Goal: Information Seeking & Learning: Learn about a topic

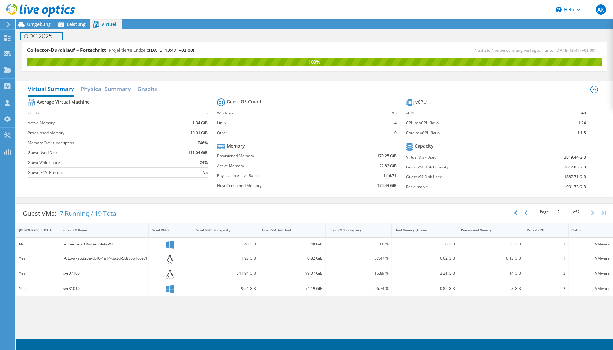
click at [35, 34] on h1 "ODC 2025" at bounding box center [42, 36] width 42 height 7
click at [62, 26] on icon at bounding box center [61, 25] width 6 height 6
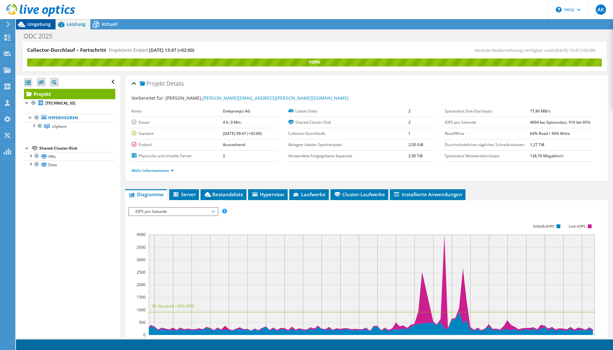
click at [45, 25] on span "Umgebung" at bounding box center [39, 24] width 24 height 6
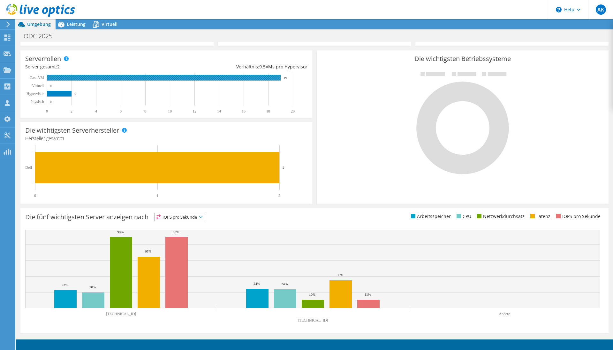
scroll to position [76, 0]
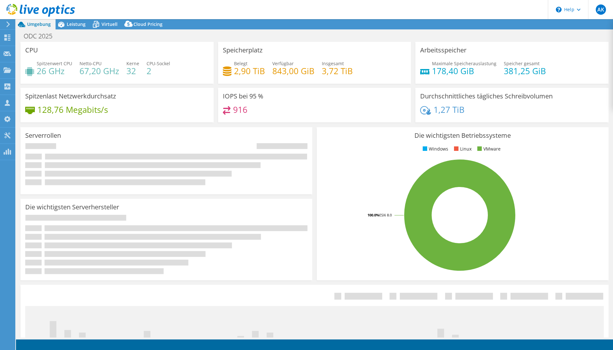
select select "USD"
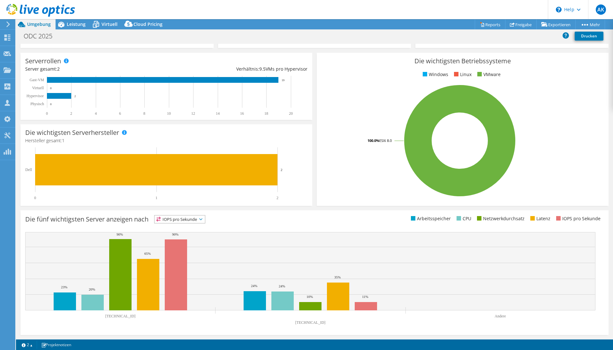
scroll to position [76, 0]
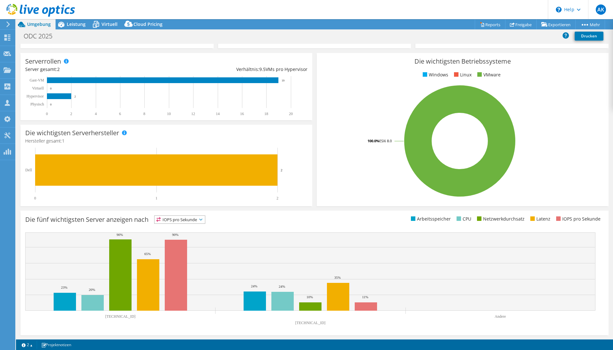
click at [195, 218] on span "IOPS pro Sekunde" at bounding box center [180, 220] width 50 height 8
click at [185, 242] on li "CPU" at bounding box center [180, 245] width 50 height 9
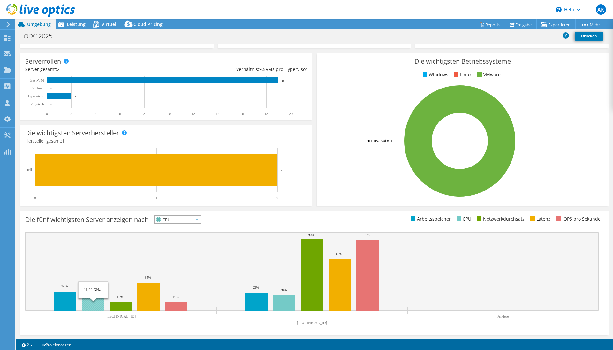
click at [94, 304] on rect at bounding box center [93, 301] width 22 height 19
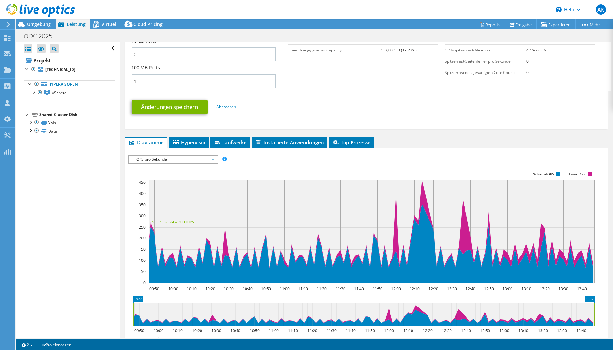
scroll to position [299, 0]
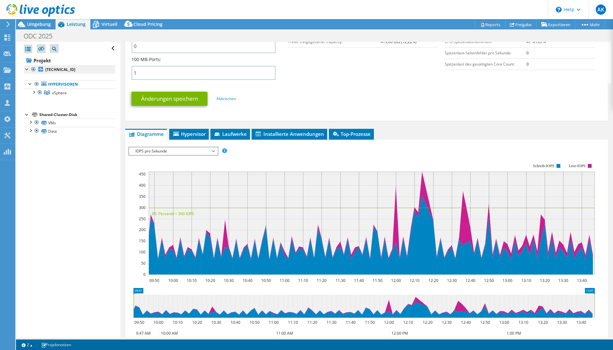
click at [63, 72] on b "[TECHNICAL_ID]" at bounding box center [60, 69] width 30 height 5
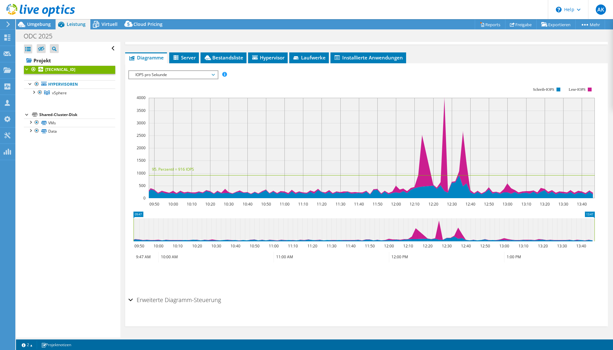
scroll to position [85, 0]
click at [205, 73] on span "IOPS pro Sekunde" at bounding box center [173, 75] width 82 height 8
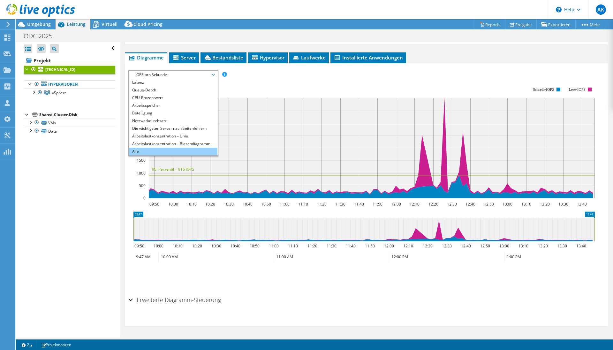
scroll to position [23, 0]
click at [177, 144] on li "Arbeitslastkonzentration – Blasendiagramm" at bounding box center [173, 144] width 88 height 8
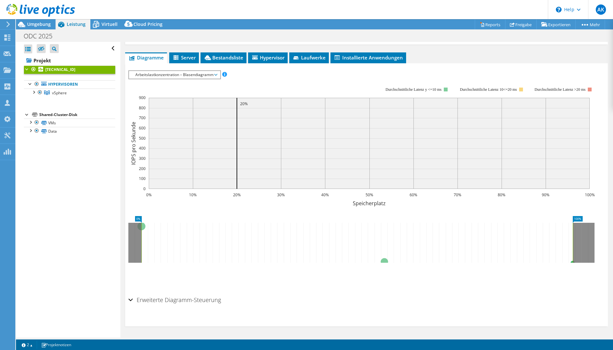
scroll to position [45, 0]
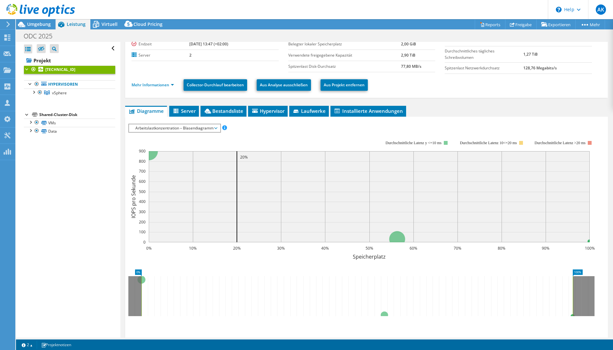
click at [204, 129] on span "Arbeitslastkonzentration – Blasendiagramm" at bounding box center [174, 128] width 85 height 8
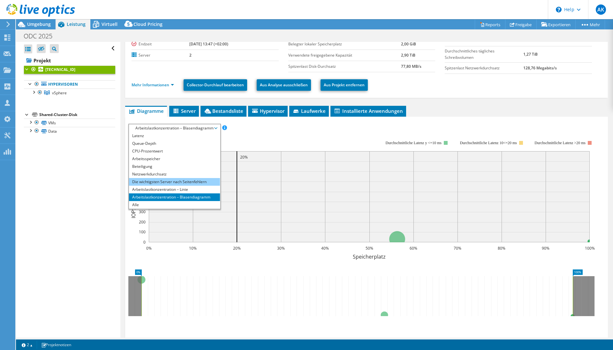
click at [190, 179] on li "Die wichtigsten Server nach Seitenfehlern" at bounding box center [174, 182] width 91 height 8
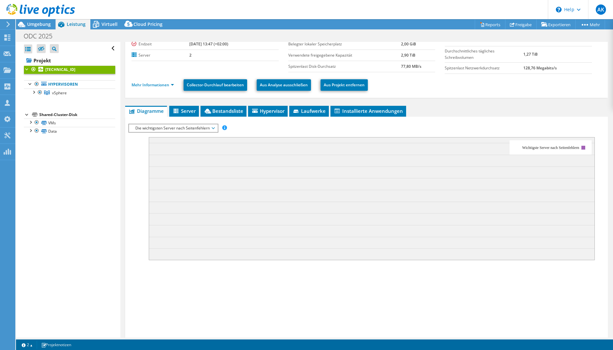
click at [176, 128] on span "Die wichtigsten Server nach Seitenfehlern" at bounding box center [173, 128] width 82 height 8
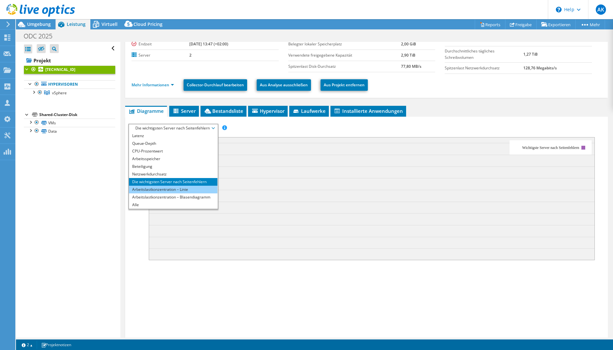
click at [170, 191] on li "Arbeitslastkonzentration – Linie" at bounding box center [173, 190] width 88 height 8
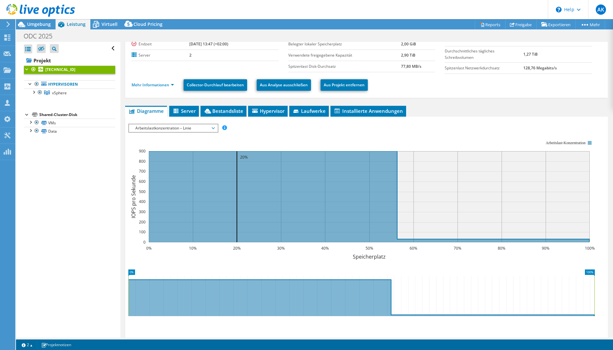
click at [184, 128] on span "Arbeitslastkonzentration – Linie" at bounding box center [173, 128] width 82 height 8
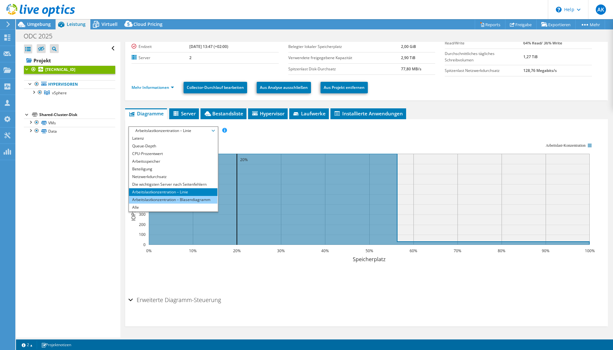
scroll to position [23, 0]
click at [173, 206] on li "Alle" at bounding box center [173, 207] width 88 height 8
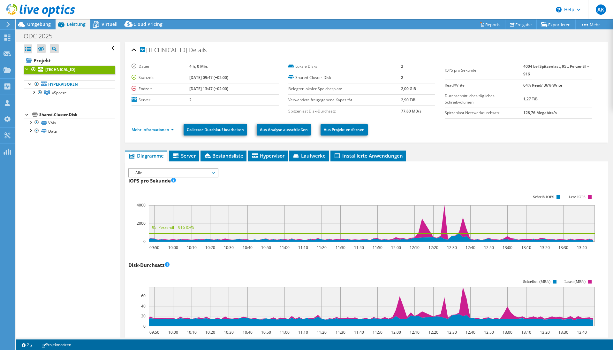
scroll to position [0, 0]
click at [170, 129] on link "Mehr Informationen" at bounding box center [153, 129] width 42 height 5
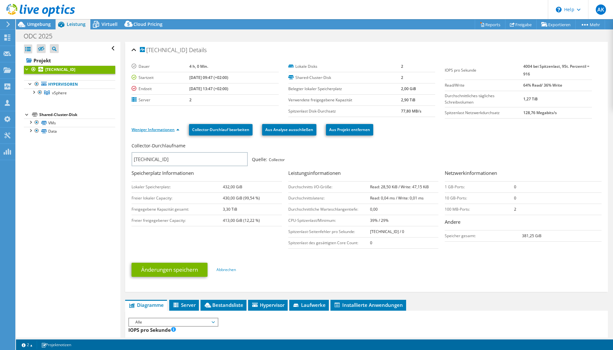
click at [165, 132] on link "Weniger Informationen" at bounding box center [156, 129] width 48 height 5
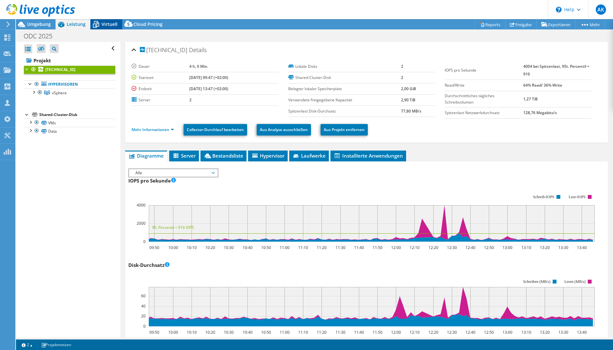
click at [105, 24] on span "Virtuell" at bounding box center [110, 24] width 16 height 6
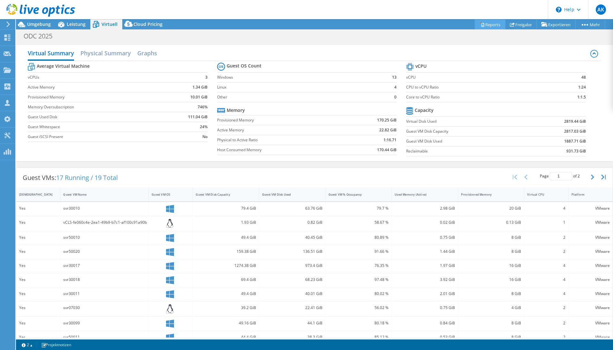
click at [487, 20] on link "Reports" at bounding box center [490, 24] width 31 height 10
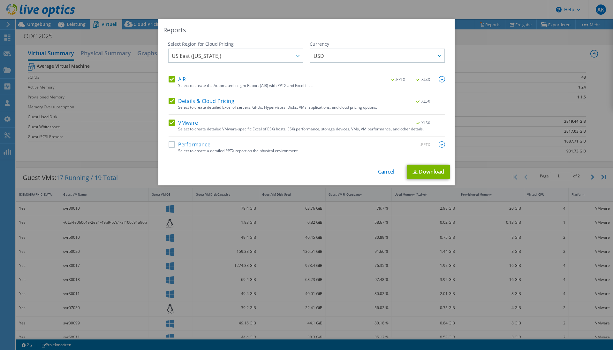
click at [170, 144] on label "Performance" at bounding box center [190, 144] width 42 height 6
click at [0, 0] on input "Performance" at bounding box center [0, 0] width 0 height 0
click at [169, 102] on label "Details & Cloud Pricing" at bounding box center [202, 101] width 66 height 6
click at [0, 0] on input "Details & Cloud Pricing" at bounding box center [0, 0] width 0 height 0
click at [169, 82] on label "AIR" at bounding box center [177, 79] width 17 height 6
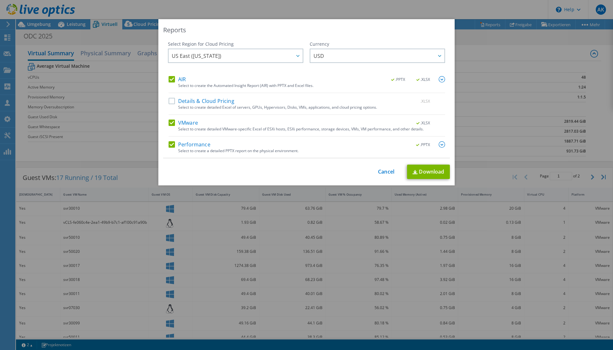
click at [0, 0] on input "AIR" at bounding box center [0, 0] width 0 height 0
click at [185, 57] on div "US East ([US_STATE]) [GEOGRAPHIC_DATA] ([GEOGRAPHIC_DATA]) [GEOGRAPHIC_DATA] ([…" at bounding box center [235, 57] width 135 height 16
click at [421, 171] on link "Download" at bounding box center [428, 171] width 43 height 14
click at [388, 169] on link "Cancel" at bounding box center [386, 172] width 16 height 6
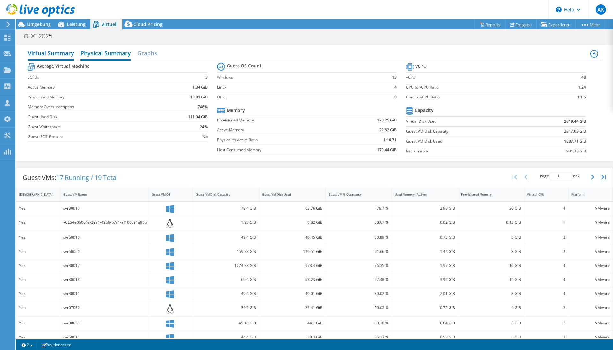
click at [100, 55] on h2 "Physical Summary" at bounding box center [105, 54] width 50 height 14
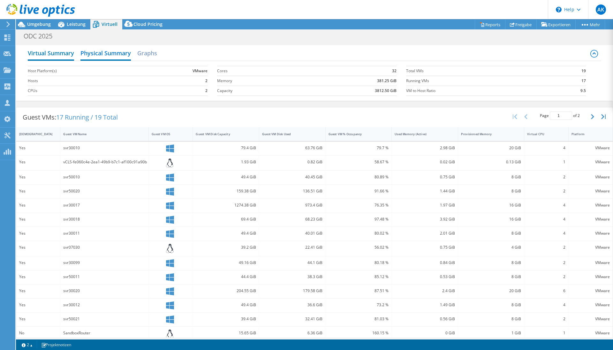
click at [64, 56] on h2 "Virtual Summary" at bounding box center [51, 54] width 46 height 14
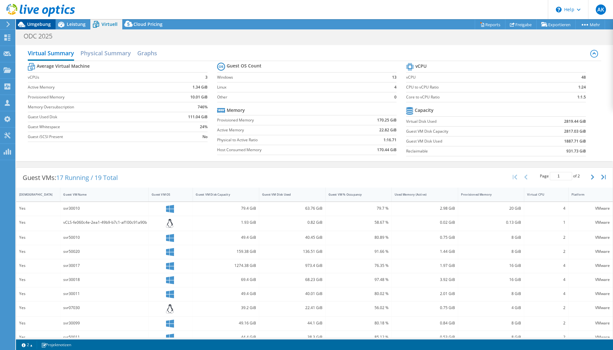
click at [43, 24] on span "Umgebung" at bounding box center [39, 24] width 24 height 6
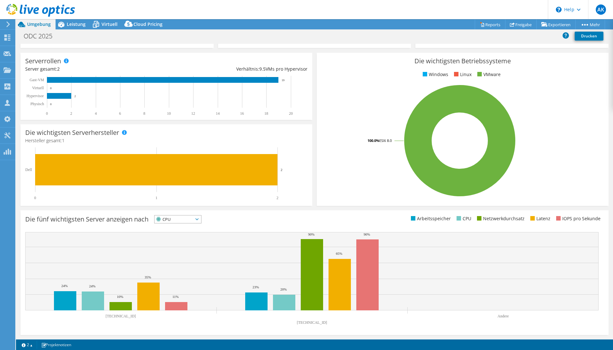
scroll to position [76, 0]
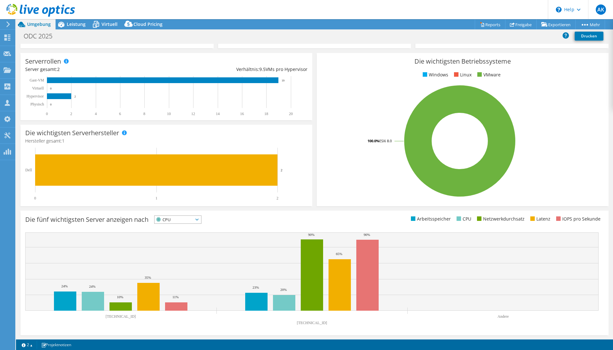
click at [178, 219] on span "CPU" at bounding box center [174, 220] width 39 height 8
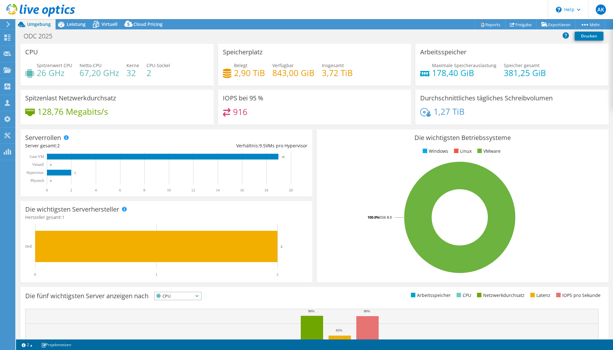
scroll to position [0, 0]
click at [82, 25] on span "Leistung" at bounding box center [76, 24] width 19 height 6
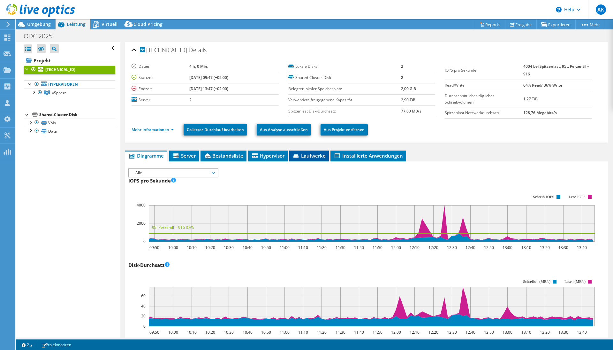
click at [303, 155] on span "Laufwerke" at bounding box center [308, 155] width 33 height 6
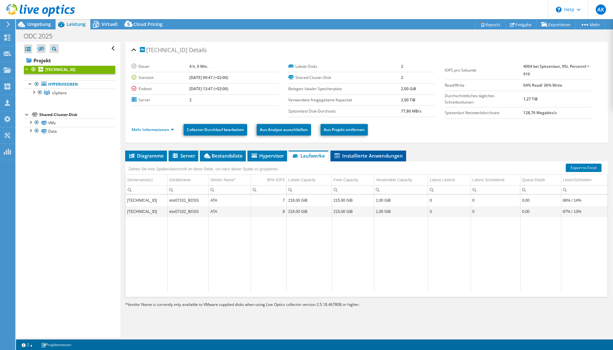
click at [363, 155] on span "Installierte Anwendungen" at bounding box center [368, 155] width 69 height 6
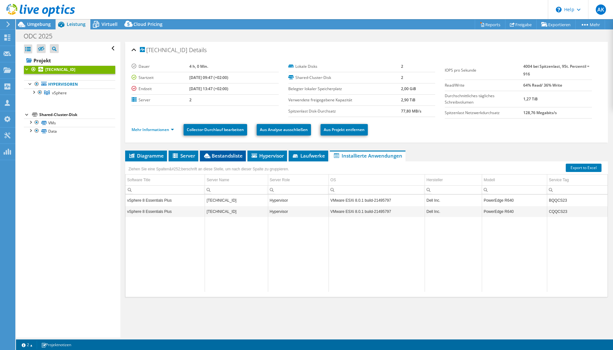
click at [236, 156] on span "Bestandsliste" at bounding box center [223, 155] width 40 height 6
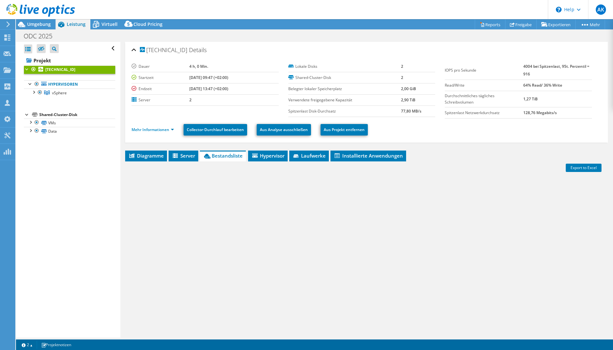
click at [53, 116] on div "Shared-Cluster-Disk" at bounding box center [77, 115] width 76 height 8
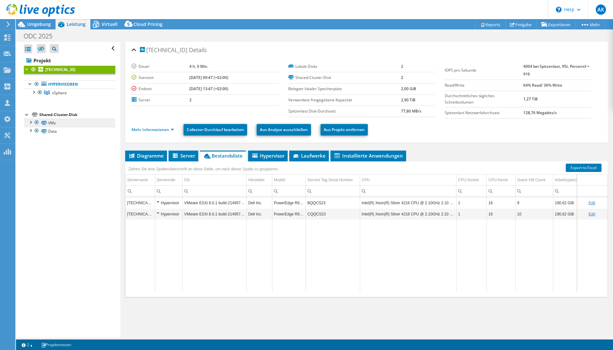
click at [53, 124] on link "VMs" at bounding box center [69, 122] width 91 height 8
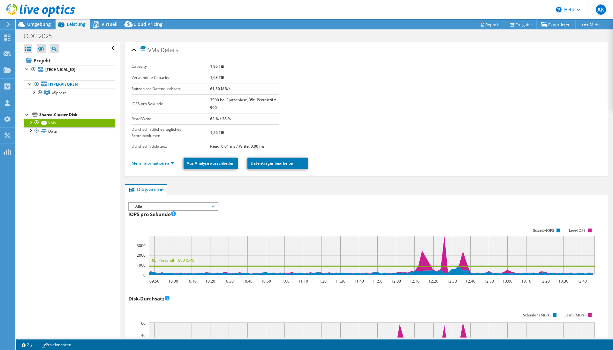
click at [285, 170] on div "Mehr Informationen Aus Analyse ausschließen Datenträger bearbeiten" at bounding box center [367, 163] width 470 height 22
click at [286, 162] on link "Datenträger bearbeiten" at bounding box center [277, 162] width 61 height 11
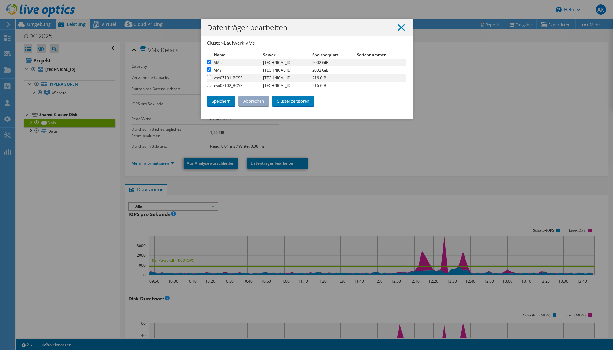
click at [401, 26] on line at bounding box center [401, 27] width 6 height 6
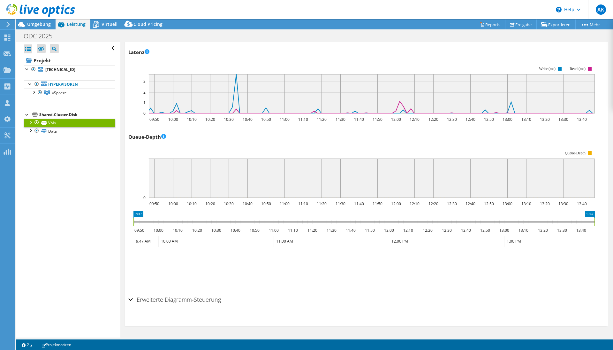
scroll to position [240, 0]
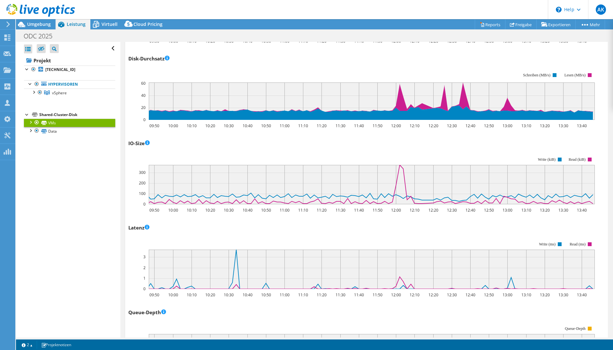
click at [66, 117] on div "Shared-Cluster-Disk" at bounding box center [77, 115] width 76 height 8
click at [43, 119] on link "VMs" at bounding box center [69, 122] width 91 height 8
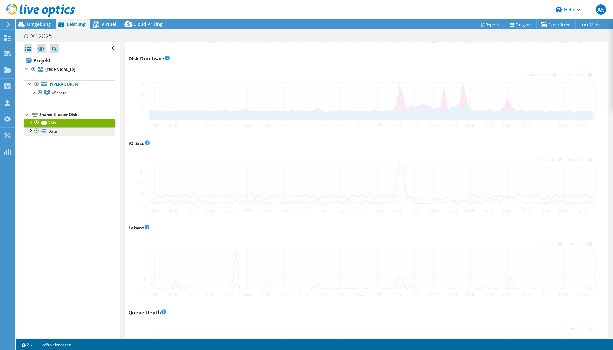
click at [43, 132] on icon at bounding box center [44, 131] width 6 height 4
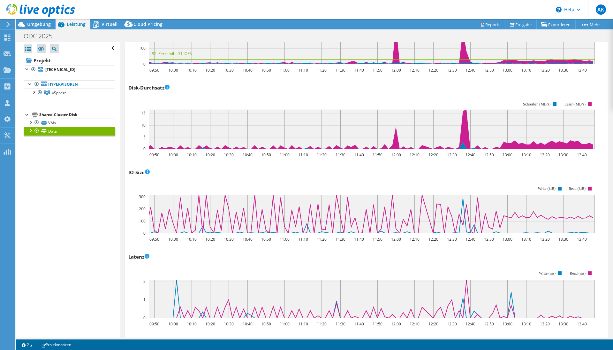
scroll to position [321, 0]
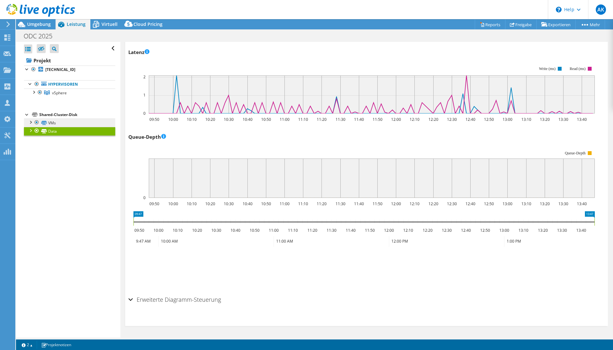
click at [79, 122] on link "VMs" at bounding box center [69, 122] width 91 height 8
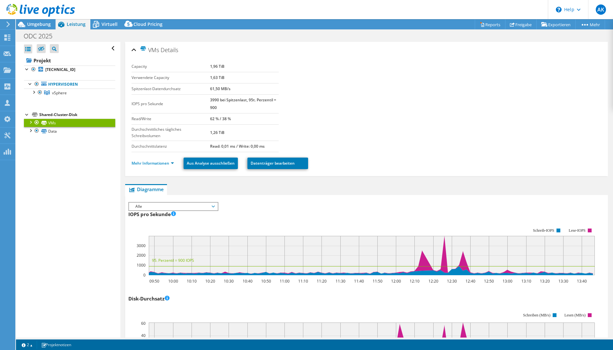
scroll to position [0, 0]
click at [65, 94] on span "vSphere" at bounding box center [59, 92] width 15 height 5
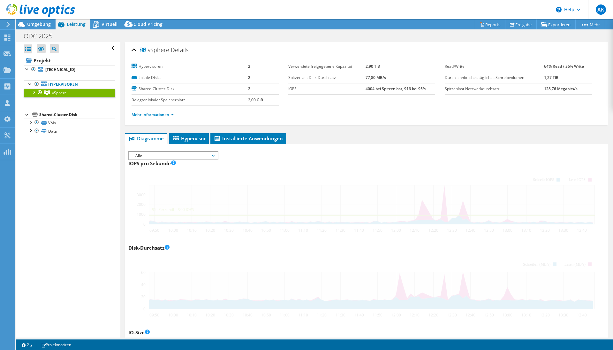
click at [32, 92] on div at bounding box center [33, 91] width 6 height 6
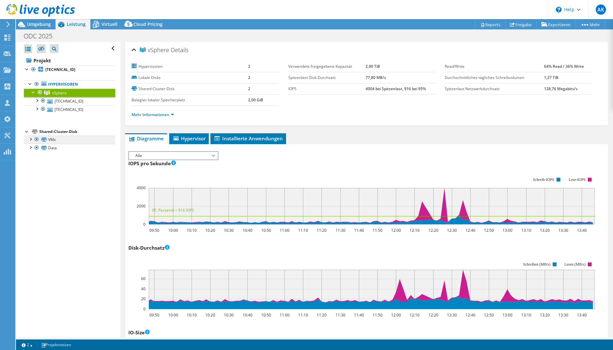
click at [52, 139] on link "VMs" at bounding box center [69, 139] width 91 height 8
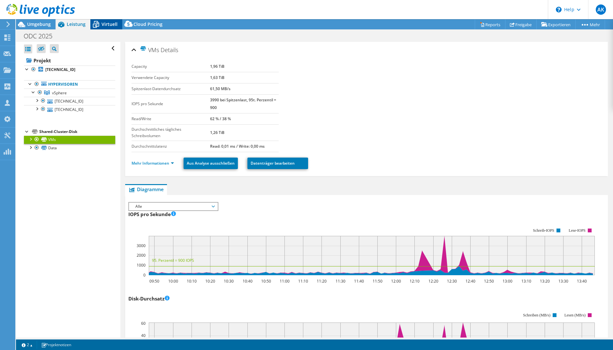
click at [104, 23] on span "Virtuell" at bounding box center [110, 24] width 16 height 6
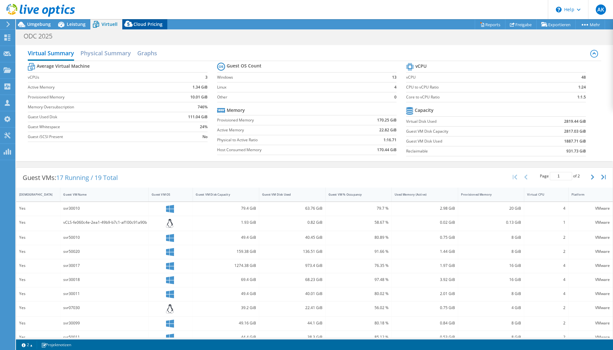
click at [139, 20] on div "Cloud Pricing" at bounding box center [144, 24] width 45 height 10
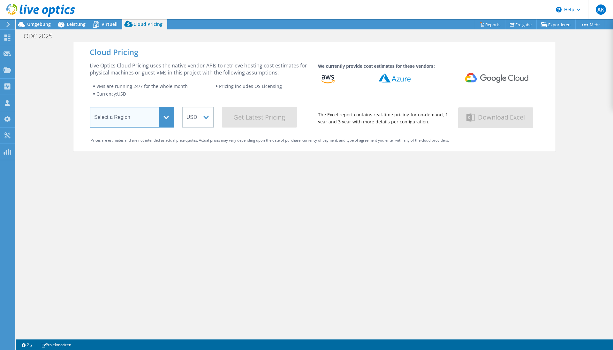
select select "EULondon"
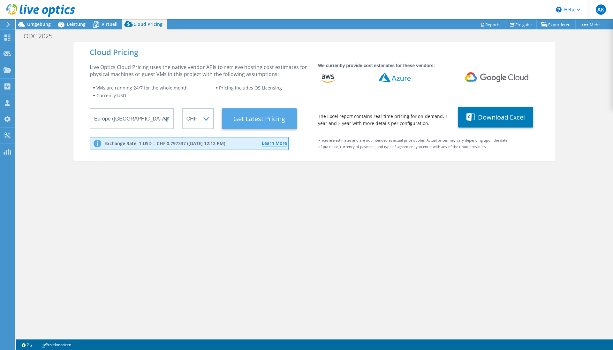
click at [244, 118] on Latest "Get Latest Pricing" at bounding box center [259, 118] width 75 height 21
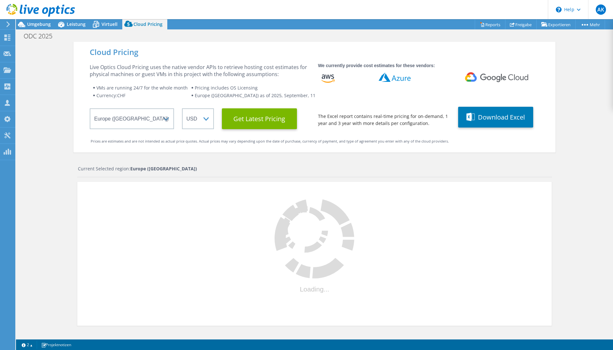
select select "CHF"
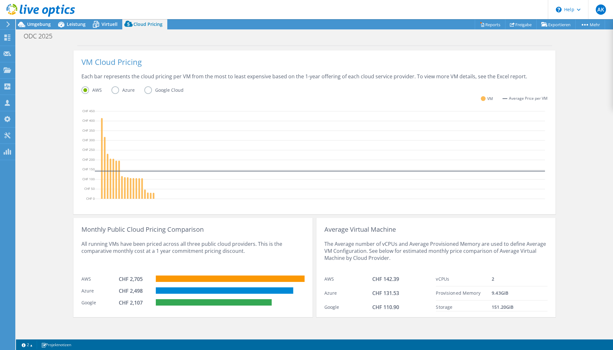
scroll to position [140, 0]
click at [98, 230] on div "Monthly Public Cloud Pricing Comparison" at bounding box center [192, 229] width 223 height 7
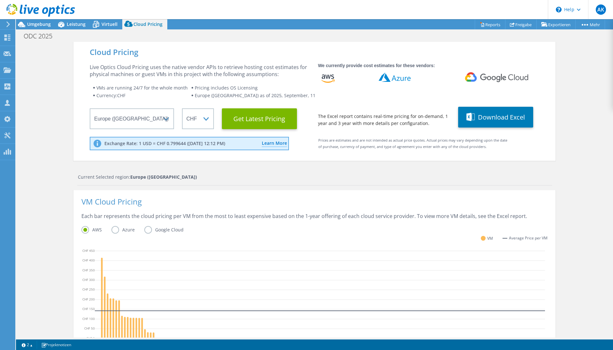
scroll to position [0, 0]
click at [96, 26] on icon at bounding box center [95, 24] width 11 height 11
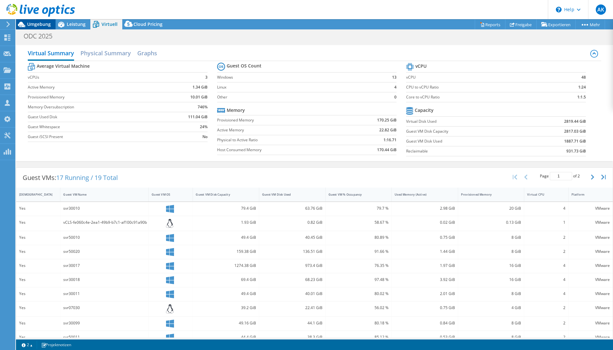
click at [45, 25] on span "Umgebung" at bounding box center [39, 24] width 24 height 6
